Goal: Task Accomplishment & Management: Manage account settings

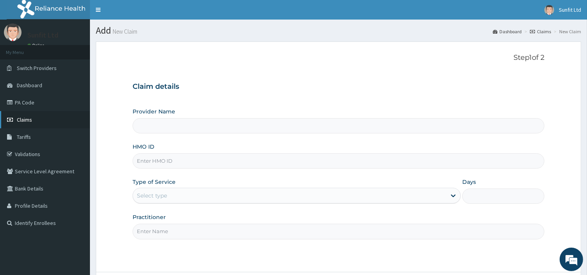
click at [37, 122] on link "Claims" at bounding box center [45, 119] width 90 height 17
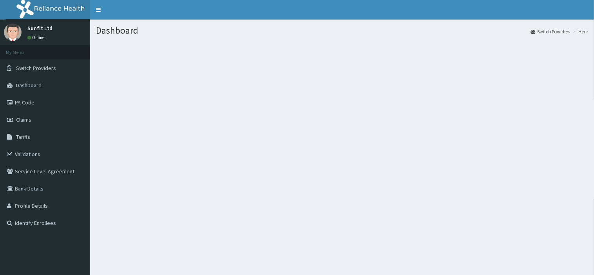
drag, startPoint x: 0, startPoint y: 0, endPoint x: 343, endPoint y: 155, distance: 376.4
click at [343, 155] on div "Dashboard Switch Providers Here" at bounding box center [342, 157] width 504 height 275
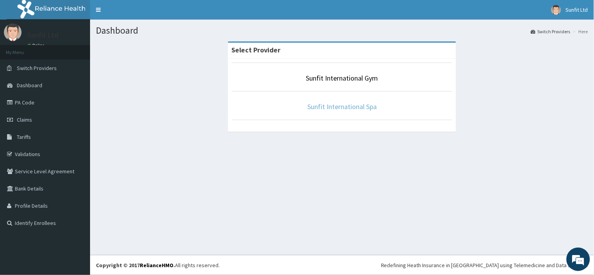
click at [358, 104] on link "Sunfit International Spa" at bounding box center [341, 106] width 69 height 9
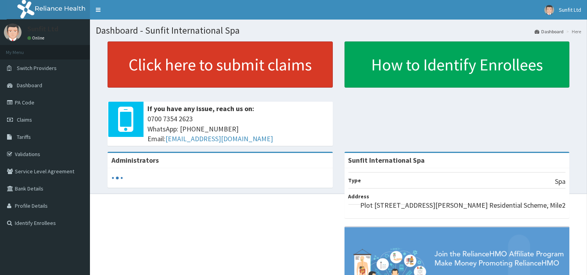
click at [286, 75] on link "Click here to submit claims" at bounding box center [220, 64] width 225 height 46
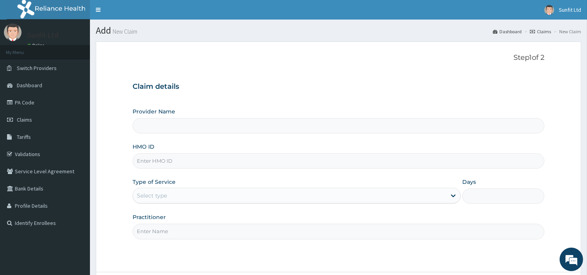
type input "Sunfit International Spa"
type input "1"
click at [38, 118] on link "Claims" at bounding box center [45, 119] width 90 height 17
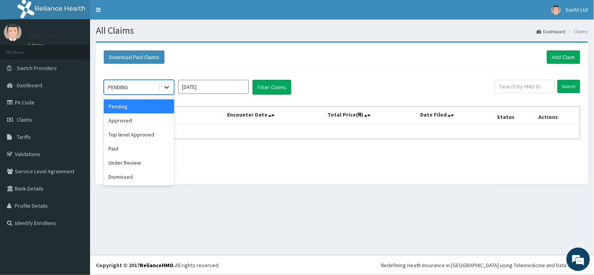
click at [167, 85] on icon at bounding box center [167, 87] width 8 height 8
click at [137, 124] on div "Approved" at bounding box center [139, 120] width 70 height 14
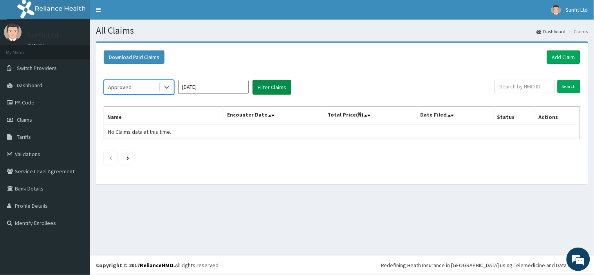
click at [261, 85] on button "Filter Claims" at bounding box center [271, 87] width 39 height 15
click at [267, 86] on button "Filter Claims" at bounding box center [271, 87] width 39 height 15
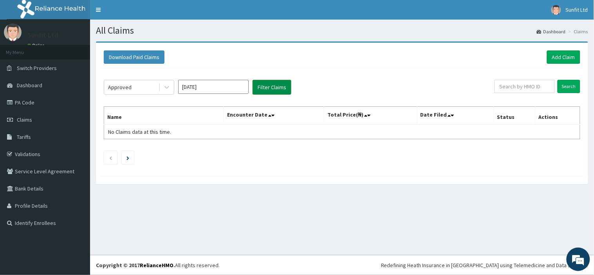
click at [267, 86] on button "Filter Claims" at bounding box center [271, 87] width 39 height 15
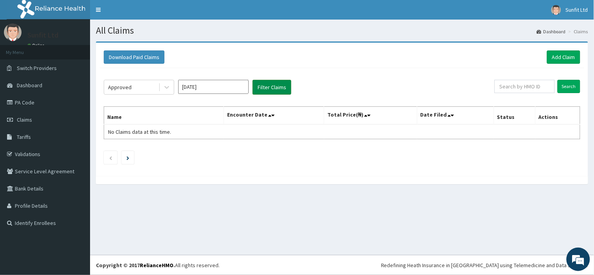
click at [267, 86] on button "Filter Claims" at bounding box center [271, 87] width 39 height 15
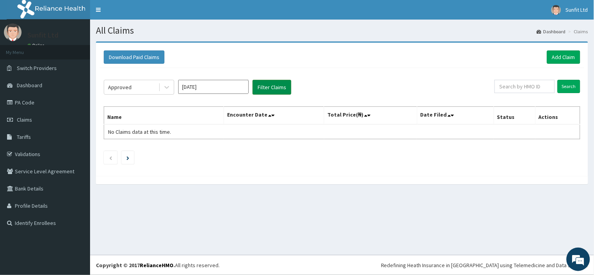
click at [267, 86] on button "Filter Claims" at bounding box center [271, 87] width 39 height 15
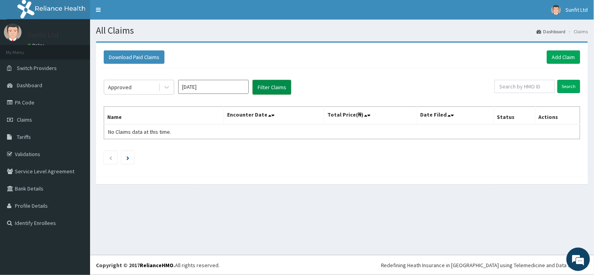
click at [267, 86] on button "Filter Claims" at bounding box center [271, 87] width 39 height 15
click at [167, 85] on icon at bounding box center [167, 87] width 8 height 8
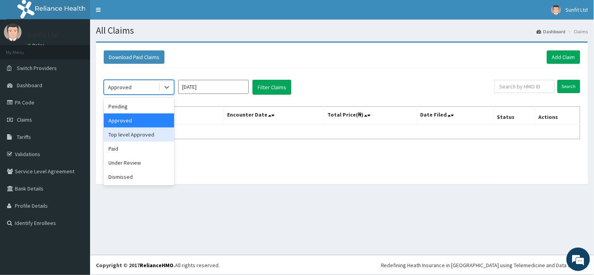
click at [142, 137] on div "Top level Approved" at bounding box center [139, 135] width 70 height 14
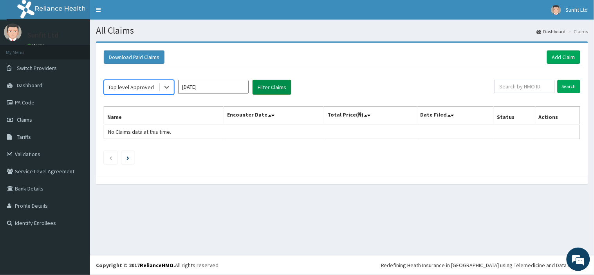
click at [271, 83] on button "Filter Claims" at bounding box center [271, 87] width 39 height 15
click at [269, 86] on button "Filter Claims" at bounding box center [271, 87] width 39 height 15
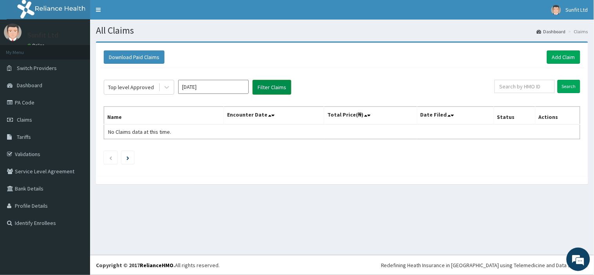
click at [269, 86] on button "Filter Claims" at bounding box center [271, 87] width 39 height 15
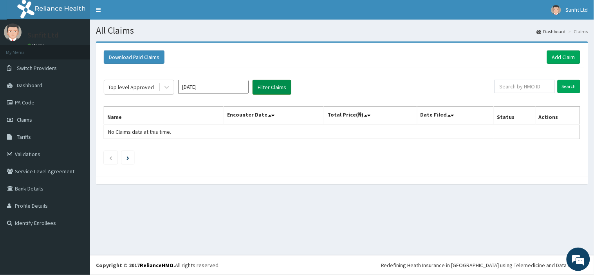
click at [269, 86] on button "Filter Claims" at bounding box center [271, 87] width 39 height 15
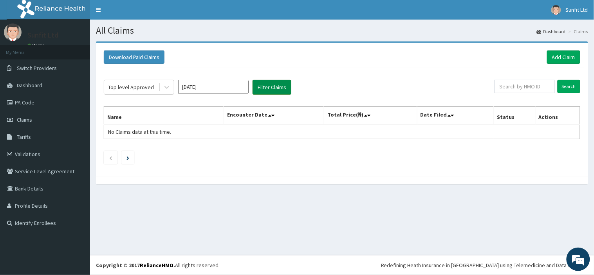
click at [269, 86] on button "Filter Claims" at bounding box center [271, 87] width 39 height 15
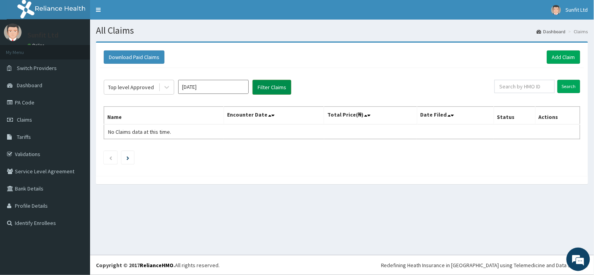
click at [269, 86] on button "Filter Claims" at bounding box center [271, 87] width 39 height 15
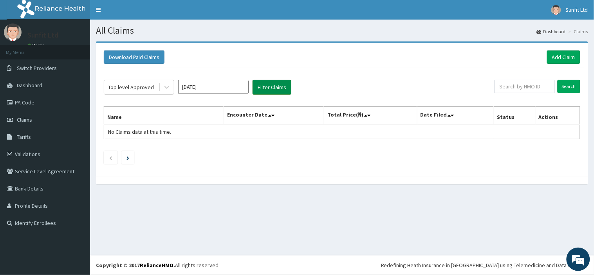
click at [269, 86] on button "Filter Claims" at bounding box center [271, 87] width 39 height 15
click at [161, 86] on div at bounding box center [167, 87] width 14 height 14
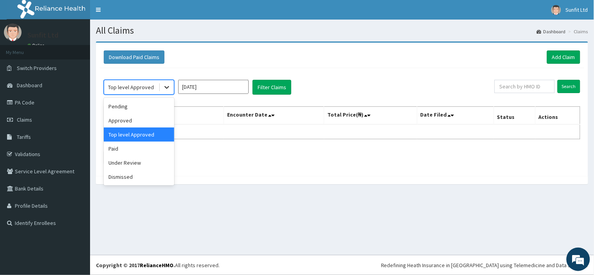
click at [161, 86] on div at bounding box center [167, 87] width 14 height 14
click at [151, 151] on div "Paid" at bounding box center [139, 149] width 70 height 14
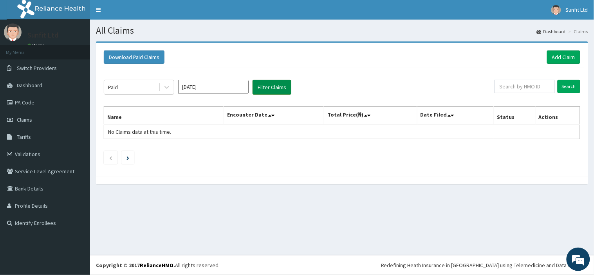
click at [266, 85] on button "Filter Claims" at bounding box center [271, 87] width 39 height 15
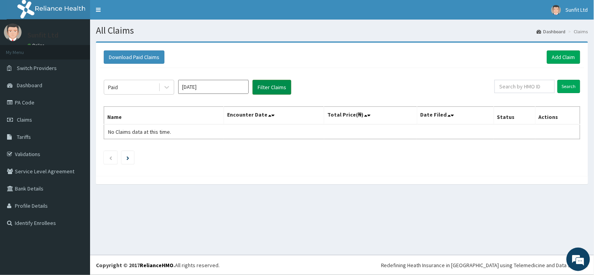
click at [266, 85] on button "Filter Claims" at bounding box center [271, 87] width 39 height 15
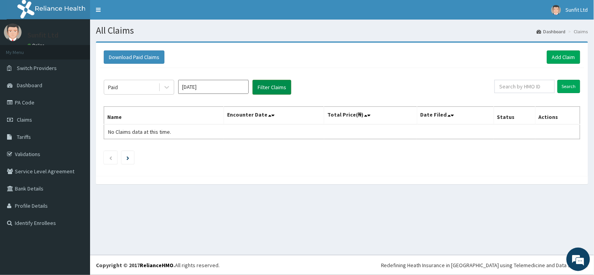
click at [266, 85] on button "Filter Claims" at bounding box center [271, 87] width 39 height 15
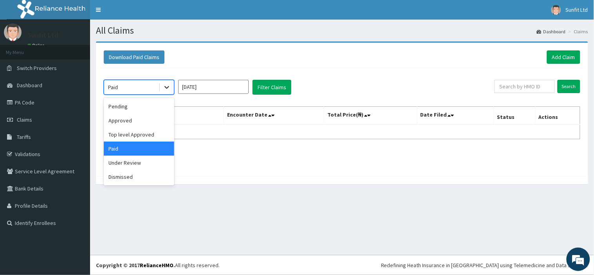
click at [167, 87] on icon at bounding box center [167, 87] width 8 height 8
click at [133, 158] on div "Under Review" at bounding box center [139, 163] width 70 height 14
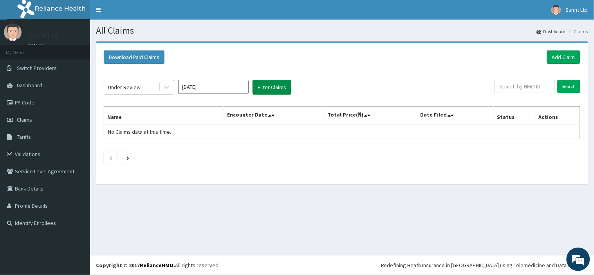
click at [268, 89] on button "Filter Claims" at bounding box center [271, 87] width 39 height 15
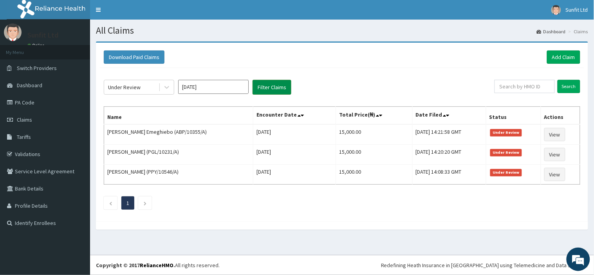
click at [268, 89] on button "Filter Claims" at bounding box center [271, 87] width 39 height 15
click at [553, 13] on img at bounding box center [556, 10] width 10 height 10
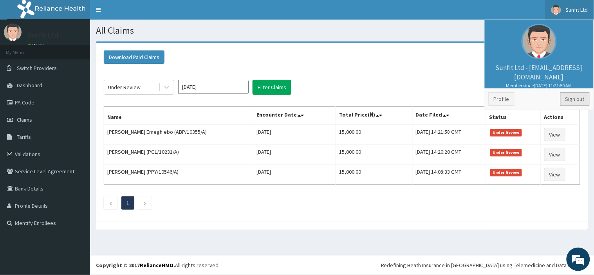
click at [569, 101] on link "Sign out" at bounding box center [574, 98] width 29 height 13
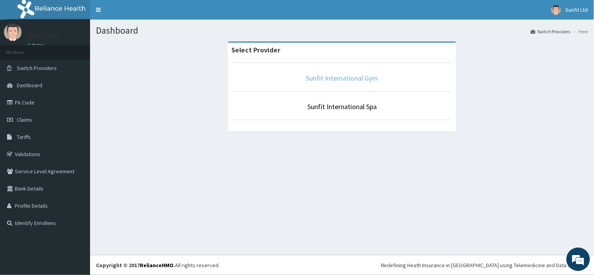
click at [359, 76] on link "Sunfit International Gym" at bounding box center [342, 78] width 72 height 9
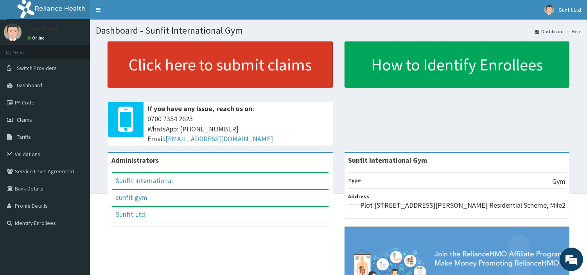
click at [263, 73] on link "Click here to submit claims" at bounding box center [220, 64] width 225 height 46
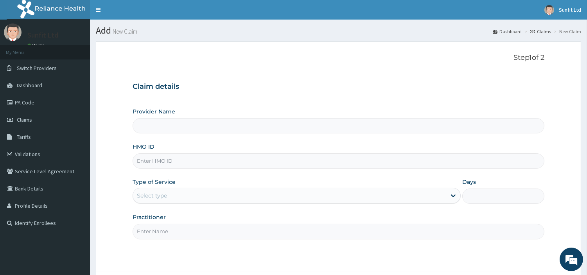
type input "Sunfit International Gym"
type input "1"
click at [34, 121] on link "Claims" at bounding box center [45, 119] width 90 height 17
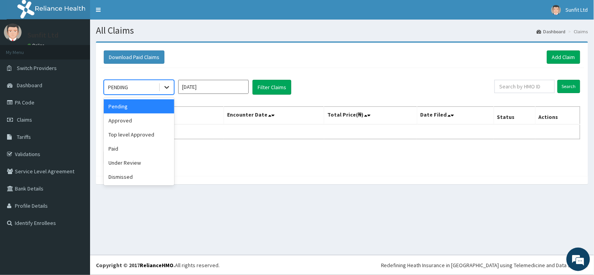
click at [169, 86] on icon at bounding box center [166, 87] width 5 height 3
click at [143, 122] on div "Approved" at bounding box center [139, 120] width 70 height 14
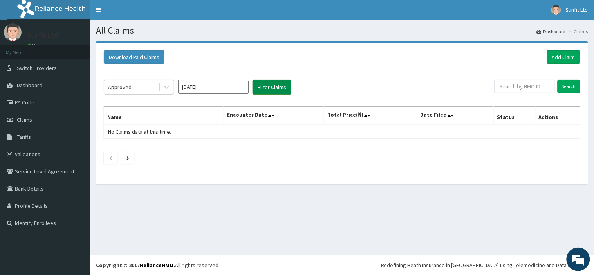
click at [259, 85] on button "Filter Claims" at bounding box center [271, 87] width 39 height 15
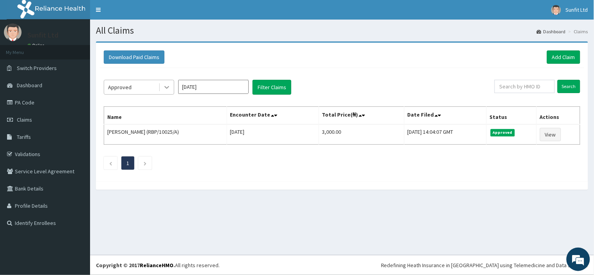
click at [167, 88] on icon at bounding box center [166, 87] width 5 height 3
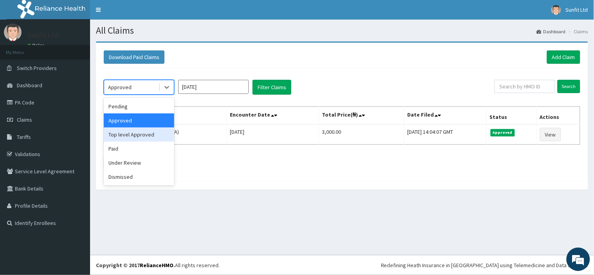
click at [146, 137] on div "Top level Approved" at bounding box center [139, 135] width 70 height 14
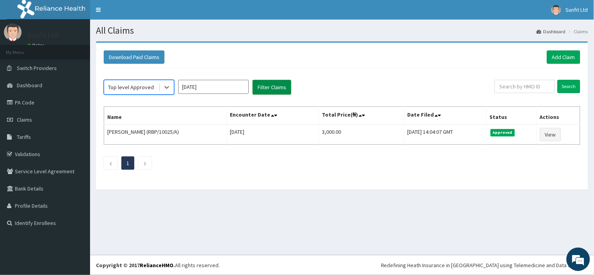
click at [265, 84] on button "Filter Claims" at bounding box center [271, 87] width 39 height 15
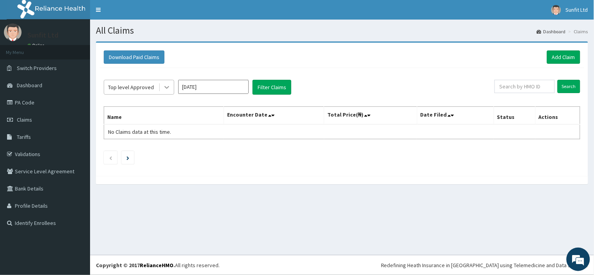
click at [164, 85] on icon at bounding box center [167, 87] width 8 height 8
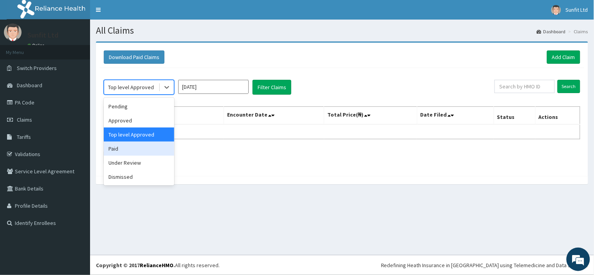
click at [142, 144] on div "Paid" at bounding box center [139, 149] width 70 height 14
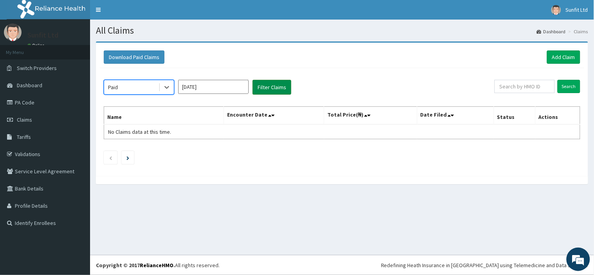
click at [259, 92] on button "Filter Claims" at bounding box center [271, 87] width 39 height 15
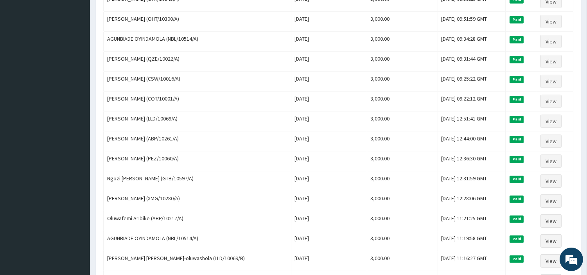
scroll to position [470, 0]
